Goal: Register for event/course

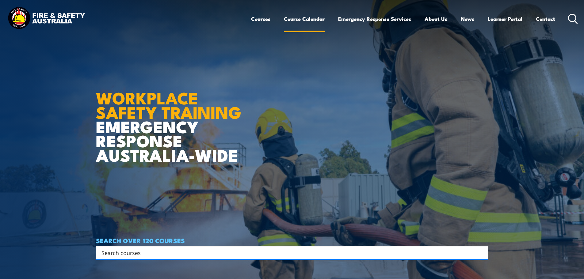
drag, startPoint x: 0, startPoint y: 0, endPoint x: 301, endPoint y: 20, distance: 301.8
click at [301, 20] on link "Course Calendar" at bounding box center [304, 19] width 41 height 16
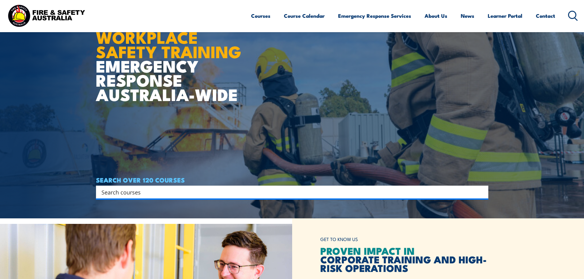
scroll to position [153, 0]
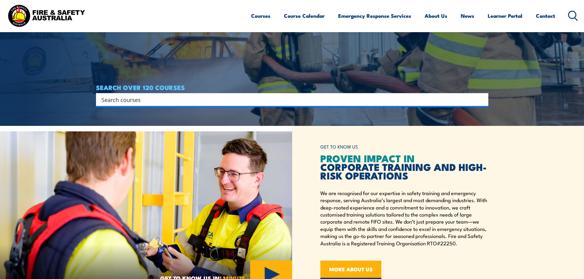
click at [159, 96] on input "Search input" at bounding box center [287, 99] width 373 height 9
type input "forkl"
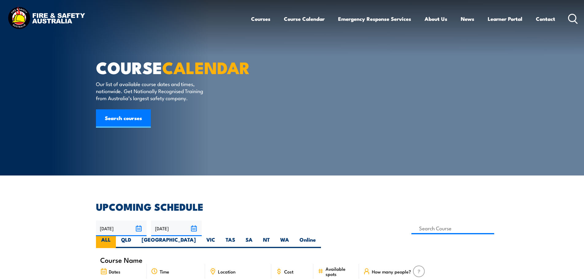
click at [136, 236] on label "QLD" at bounding box center [126, 242] width 21 height 12
click at [135, 236] on input "QLD" at bounding box center [133, 238] width 4 height 4
radio input "true"
click at [411, 228] on input at bounding box center [452, 228] width 83 height 12
type input "for"
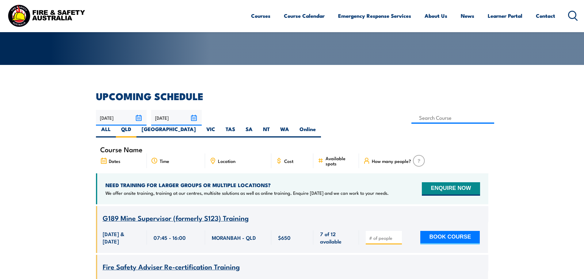
scroll to position [110, 0]
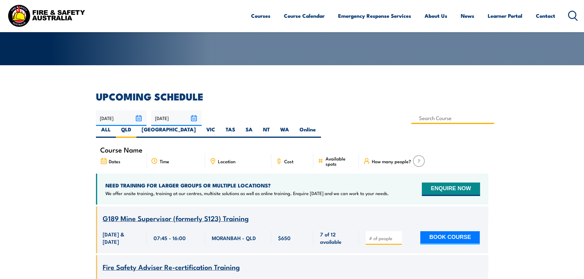
click at [411, 115] on input at bounding box center [452, 118] width 83 height 12
type input "Licence to operate a forklift truck in Victoria"
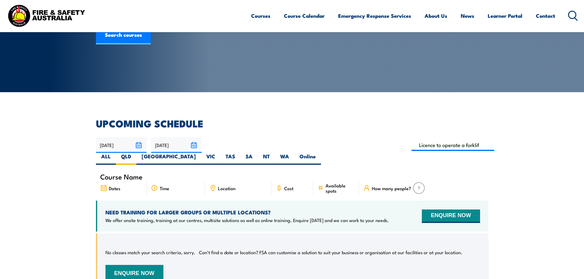
scroll to position [80, 0]
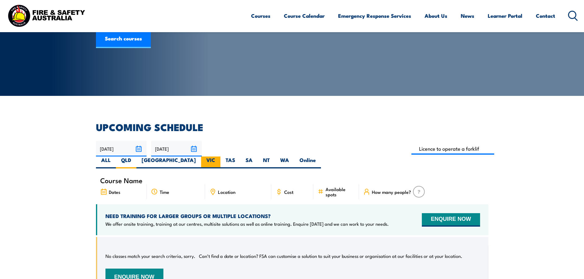
click at [220, 157] on label "VIC" at bounding box center [210, 163] width 19 height 12
click at [219, 157] on input "VIC" at bounding box center [217, 159] width 4 height 4
radio input "true"
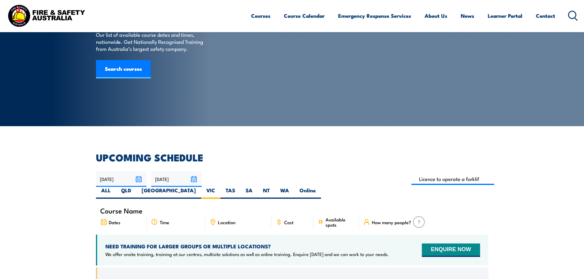
scroll to position [49, 0]
click at [411, 180] on input at bounding box center [452, 179] width 83 height 12
type input "Licence to operate a forklift truck Training"
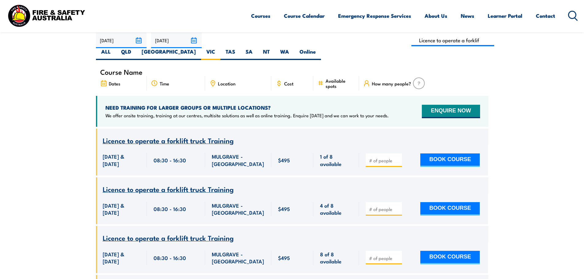
scroll to position [172, 0]
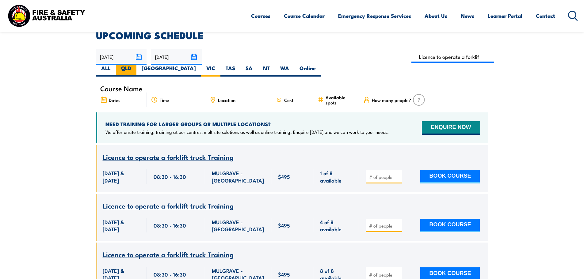
click at [136, 65] on label "QLD" at bounding box center [126, 71] width 21 height 12
click at [135, 65] on input "QLD" at bounding box center [133, 67] width 4 height 4
radio input "true"
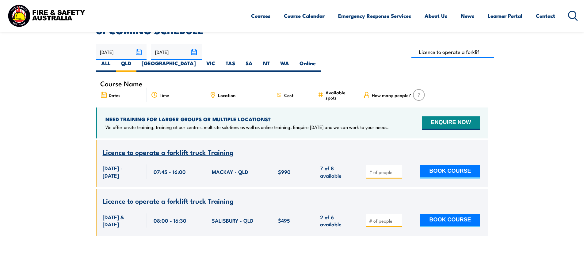
scroll to position [172, 0]
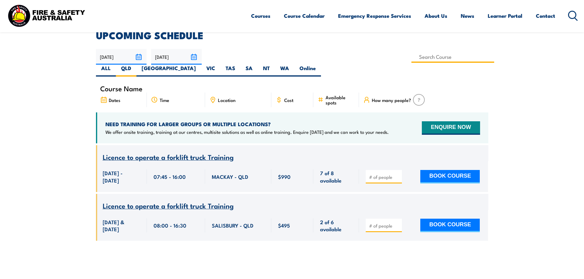
click at [411, 57] on input at bounding box center [452, 57] width 83 height 12
click at [411, 59] on input at bounding box center [452, 57] width 83 height 12
type input "Licence to operate a forklift truck Training"
click at [14, 102] on section "UPCOMING SCHEDULE 22/09/2025 21/11/2025" at bounding box center [292, 140] width 584 height 219
drag, startPoint x: 285, startPoint y: 61, endPoint x: 285, endPoint y: 57, distance: 3.7
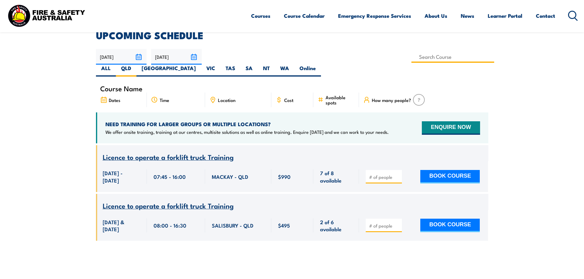
click at [411, 59] on input at bounding box center [452, 57] width 83 height 12
click at [411, 55] on input at bounding box center [452, 57] width 83 height 12
drag, startPoint x: 240, startPoint y: 56, endPoint x: 189, endPoint y: 60, distance: 51.3
click at [189, 60] on div "22/09/2025 21/11/2025" at bounding box center [292, 63] width 392 height 28
type input "g"
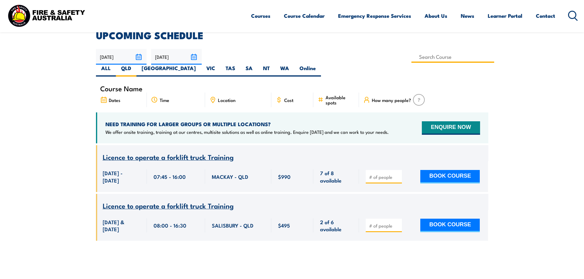
type input "Licence to operate a forklift truck Training"
click at [500, 115] on section "UPCOMING SCHEDULE 22/09/2025 21/11/2025" at bounding box center [292, 140] width 584 height 219
click at [136, 65] on label "QLD" at bounding box center [126, 71] width 21 height 12
click at [135, 65] on input "QLD" at bounding box center [133, 67] width 4 height 4
click at [294, 65] on label "WA" at bounding box center [284, 71] width 19 height 12
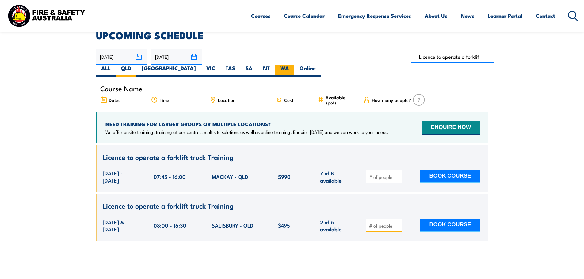
click at [293, 65] on input "WA" at bounding box center [291, 67] width 4 height 4
radio input "true"
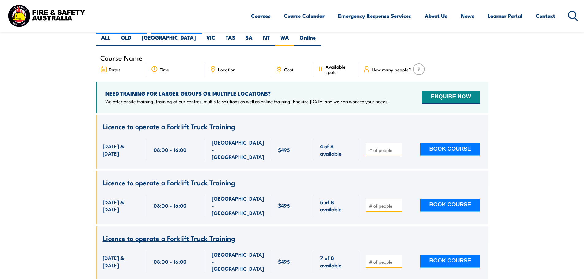
scroll to position [18, 0]
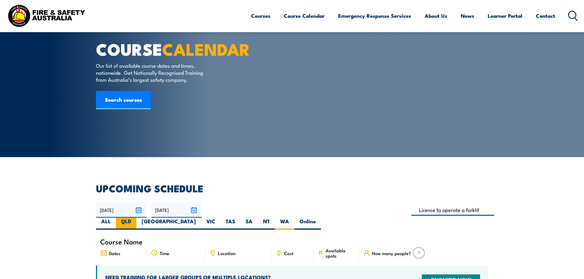
click at [136, 218] on label "QLD" at bounding box center [126, 224] width 21 height 12
click at [135, 218] on input "QLD" at bounding box center [133, 220] width 4 height 4
radio input "true"
click at [136, 218] on label "QLD" at bounding box center [126, 224] width 21 height 12
click at [135, 218] on input "QLD" at bounding box center [133, 220] width 4 height 4
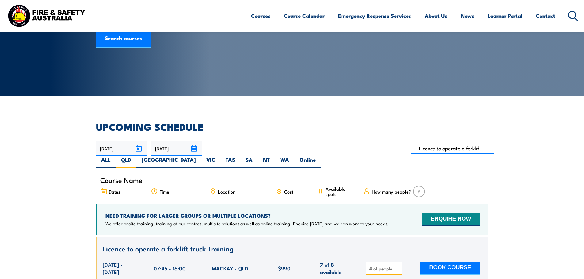
scroll to position [80, 0]
click at [301, 20] on link "Course Calendar" at bounding box center [304, 16] width 41 height 16
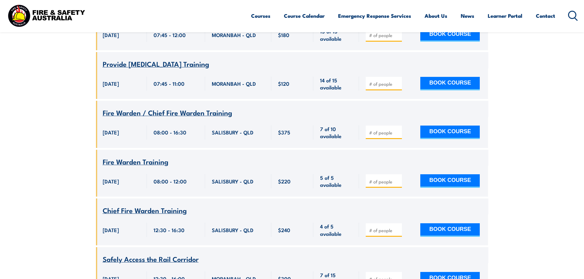
scroll to position [1673, 0]
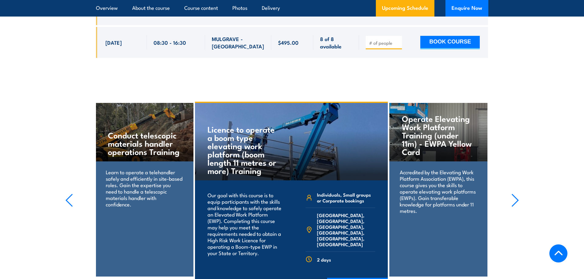
scroll to position [1807, 0]
